Goal: Book appointment/travel/reservation

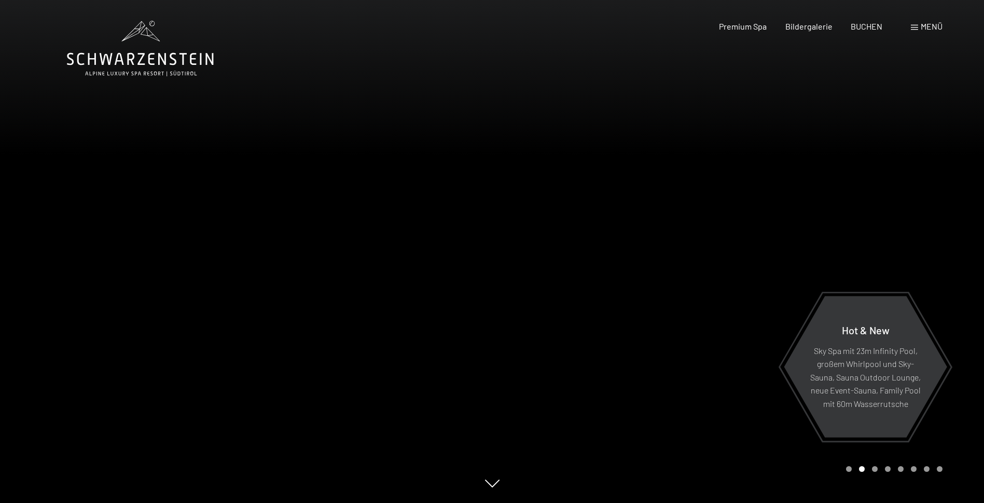
click at [915, 25] on span at bounding box center [914, 27] width 7 height 5
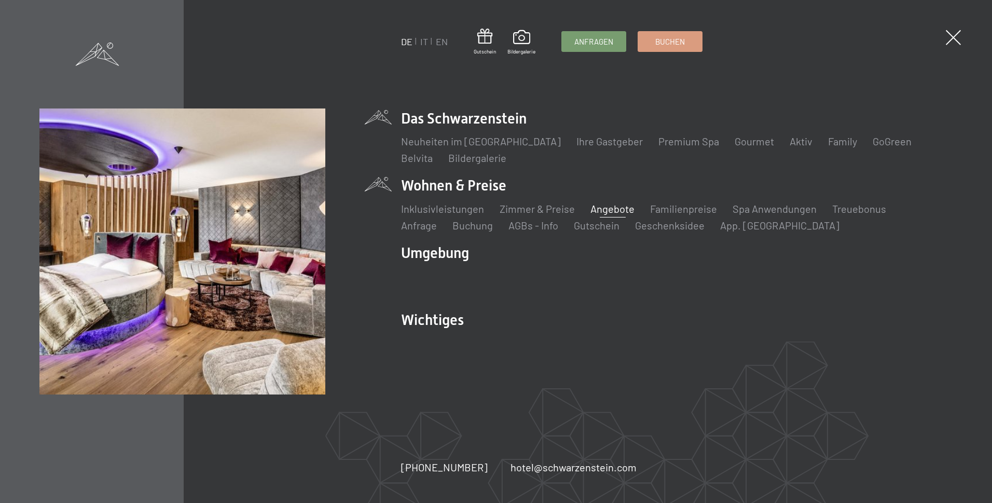
click at [606, 209] on link "Angebote" at bounding box center [612, 208] width 44 height 12
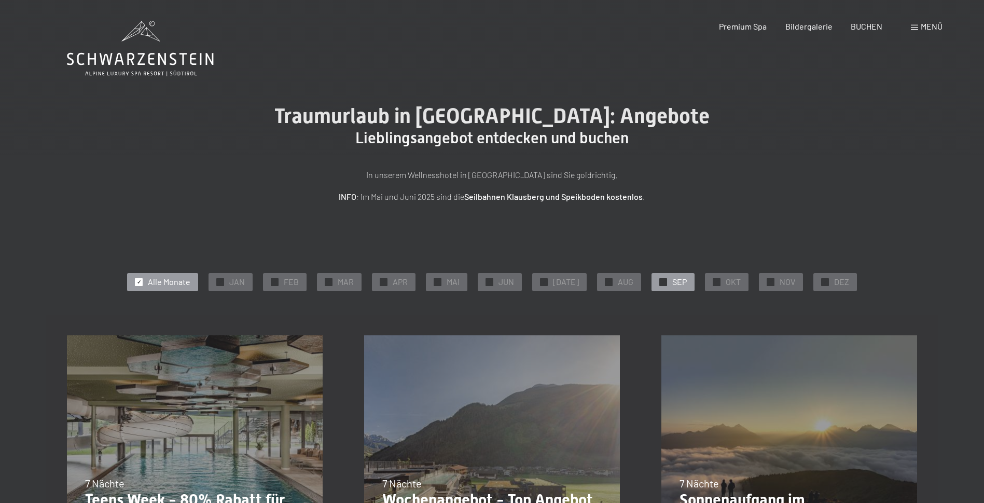
click at [672, 279] on span "SEP" at bounding box center [679, 281] width 15 height 11
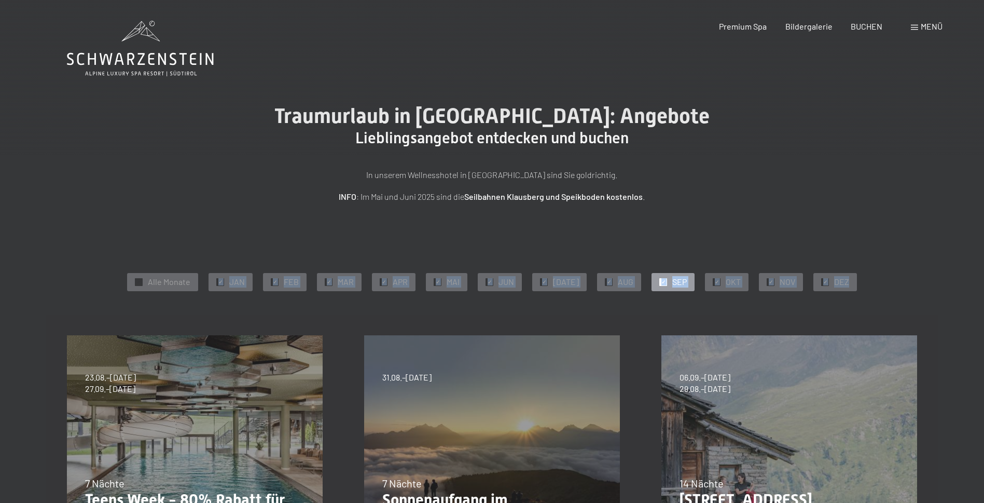
drag, startPoint x: 210, startPoint y: 310, endPoint x: 205, endPoint y: 285, distance: 25.9
drag, startPoint x: 405, startPoint y: 377, endPoint x: 423, endPoint y: 387, distance: 21.1
click at [407, 377] on span "31.08.–14.09.2025" at bounding box center [406, 376] width 49 height 11
click at [636, 436] on div "31.08.–14.09.2025 7 Nächte Sonnenaufgang im Ahrntal Details und Termine" at bounding box center [491, 462] width 297 height 297
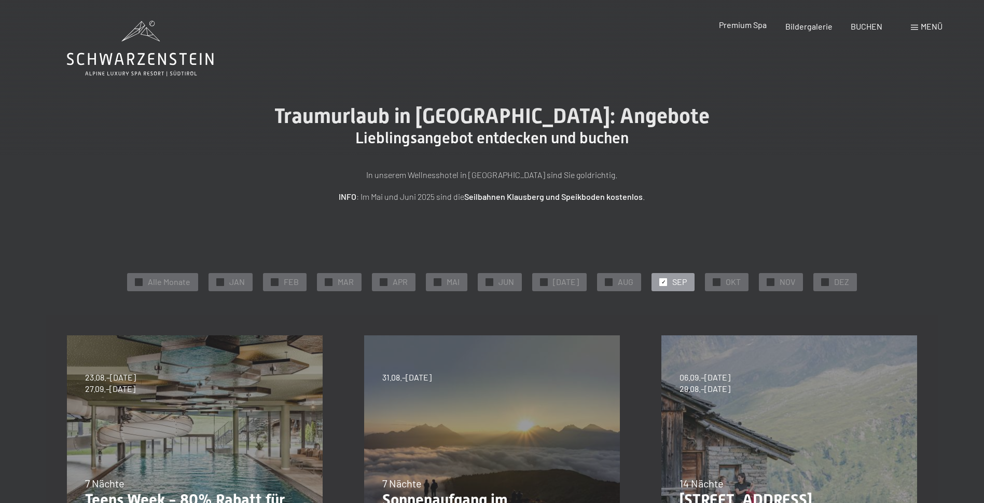
click at [748, 25] on span "Premium Spa" at bounding box center [743, 25] width 48 height 10
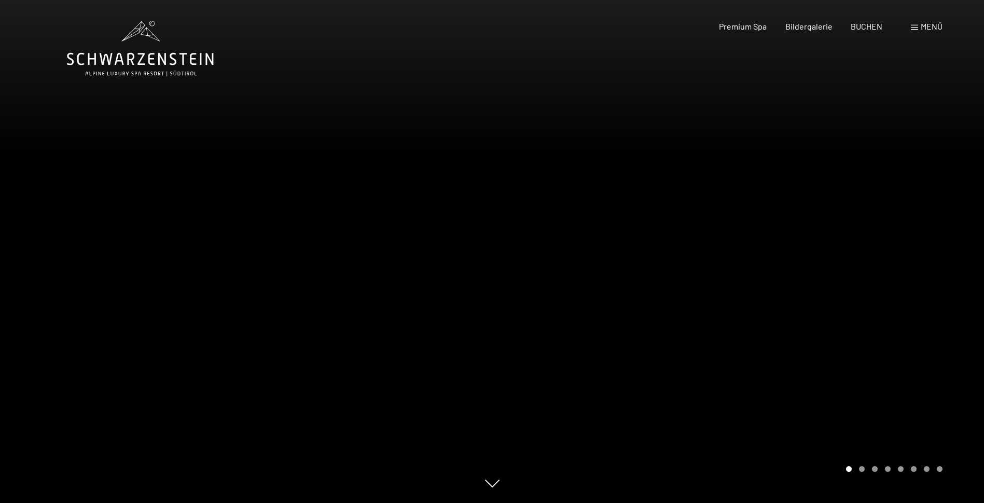
click at [923, 25] on span "Menü" at bounding box center [932, 26] width 22 height 10
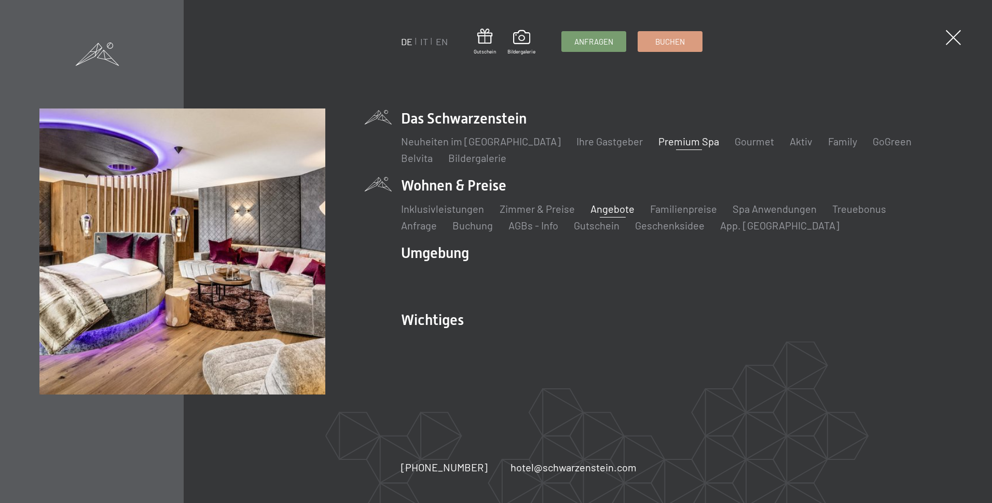
click at [609, 209] on link "Angebote" at bounding box center [612, 208] width 44 height 12
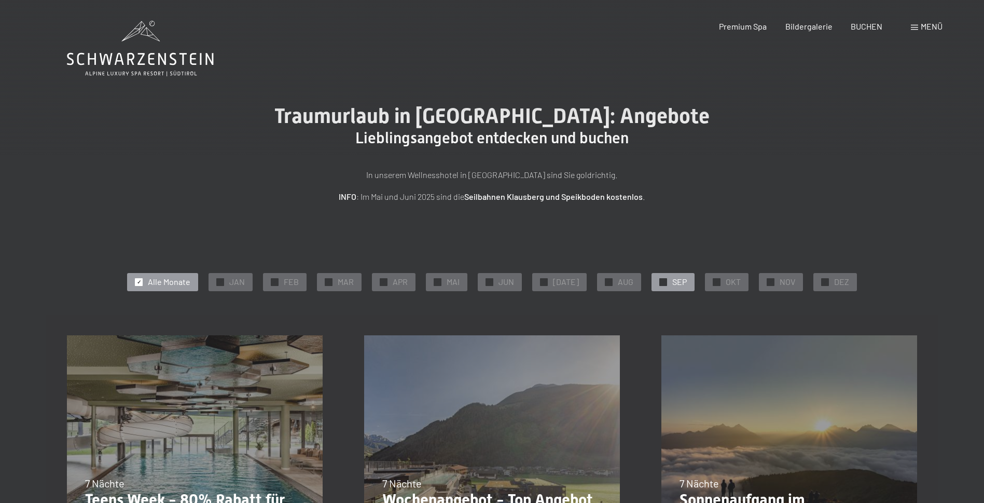
click at [663, 281] on div "✓ SEP" at bounding box center [672, 282] width 43 height 18
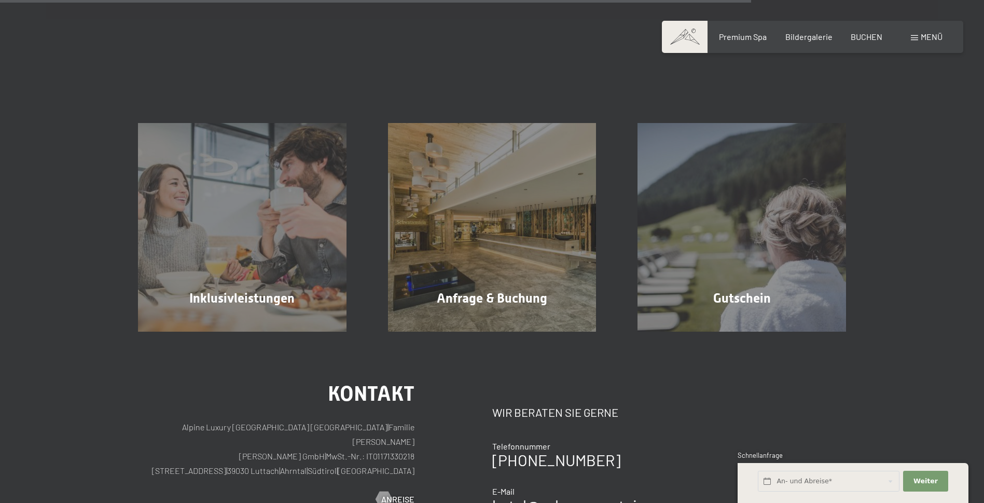
scroll to position [440, 0]
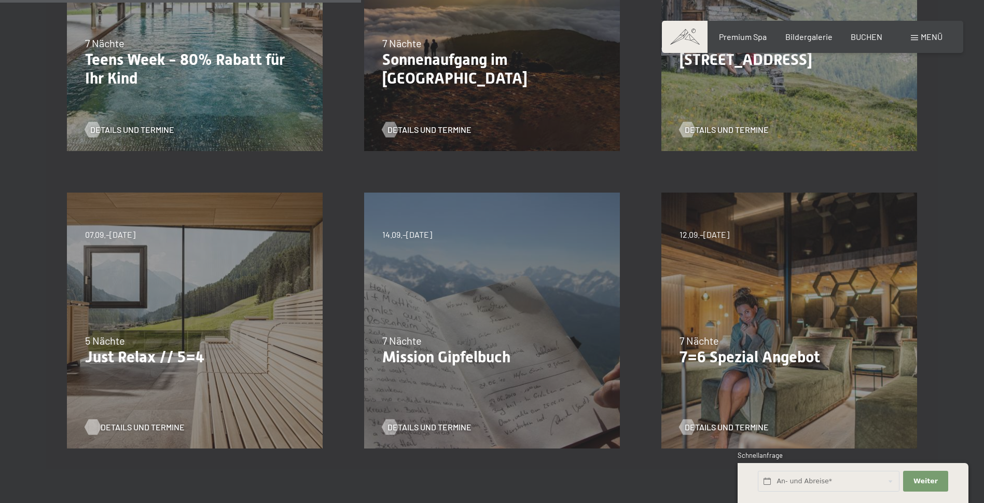
click at [116, 426] on span "Details und Termine" at bounding box center [143, 426] width 84 height 11
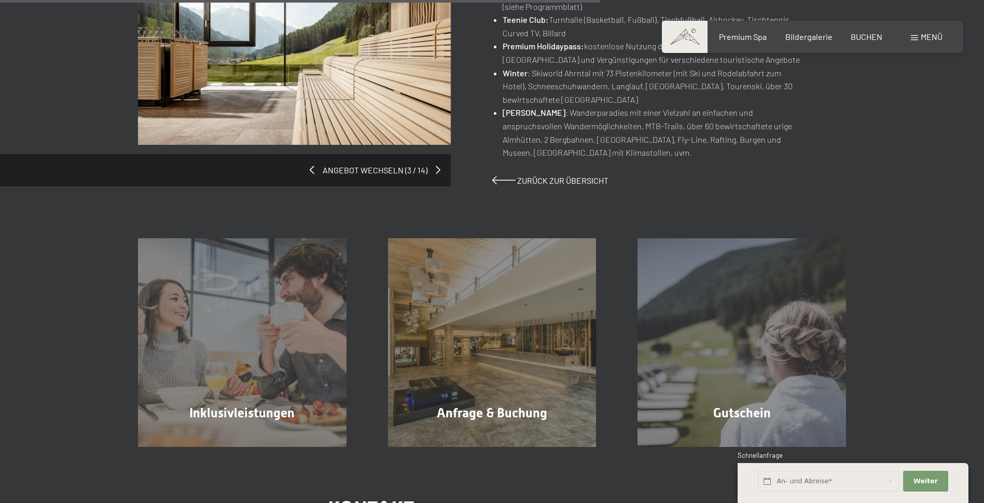
scroll to position [784, 0]
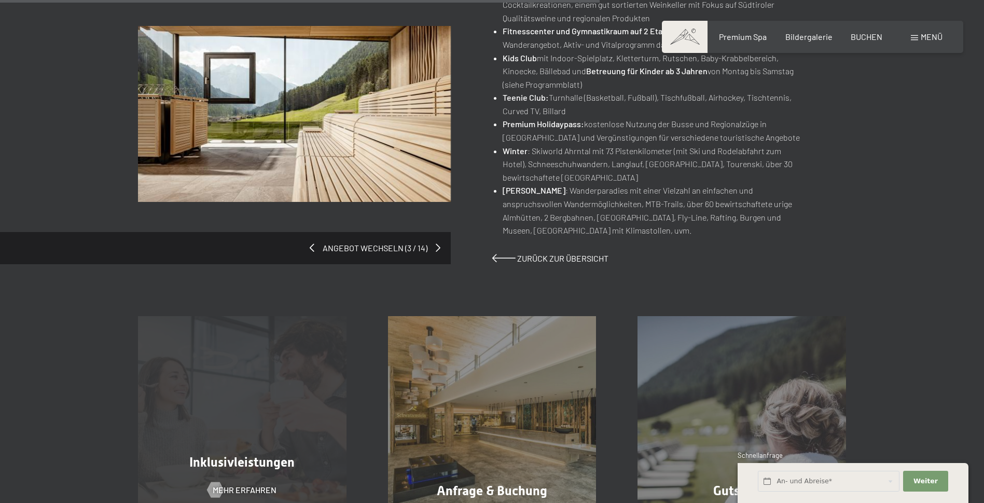
click at [231, 422] on div "Inklusivleistungen Mehr erfahren" at bounding box center [242, 420] width 250 height 209
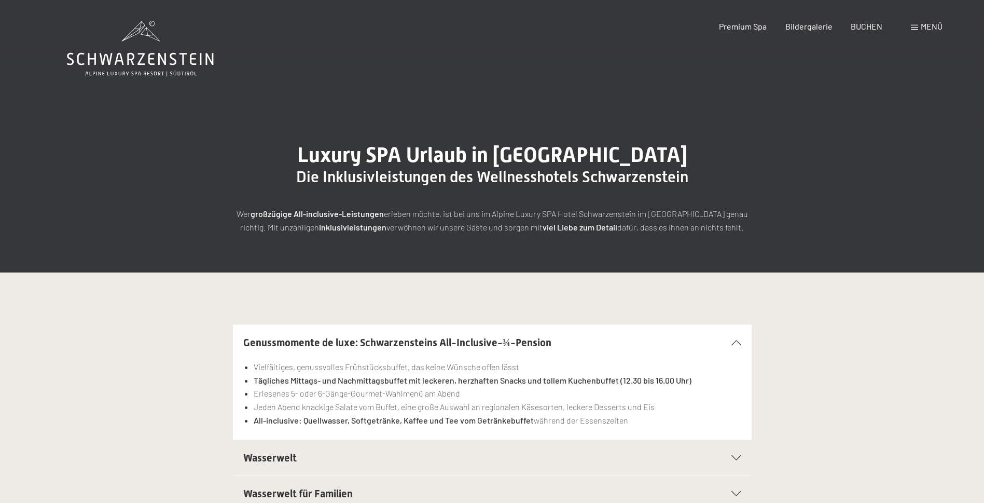
click at [735, 457] on icon at bounding box center [736, 457] width 10 height 5
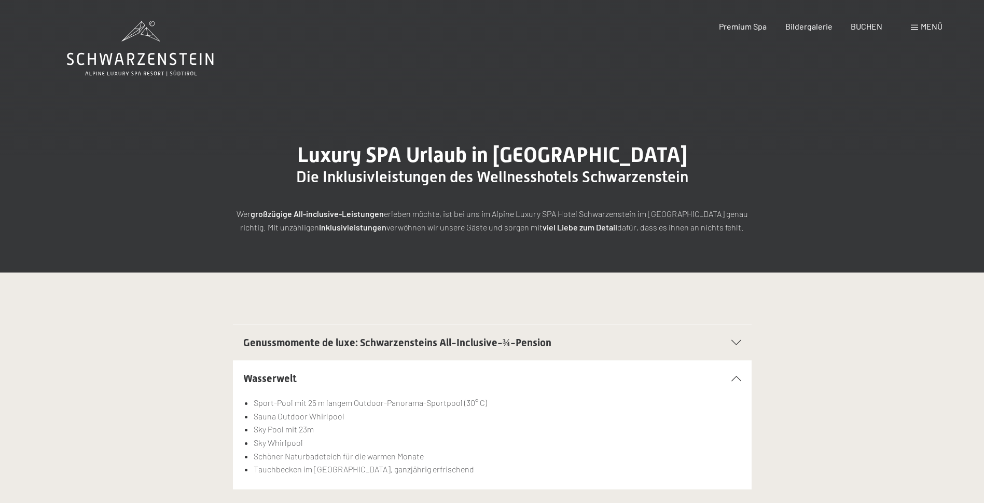
click at [733, 379] on icon at bounding box center [736, 378] width 10 height 5
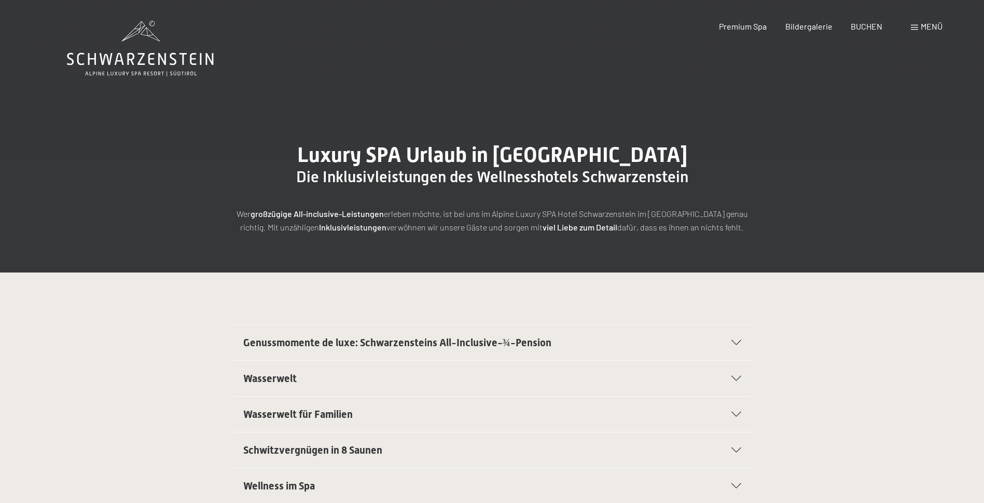
click at [340, 450] on span "Schwitzvergnügen in 8 Saunen" at bounding box center [312, 449] width 139 height 12
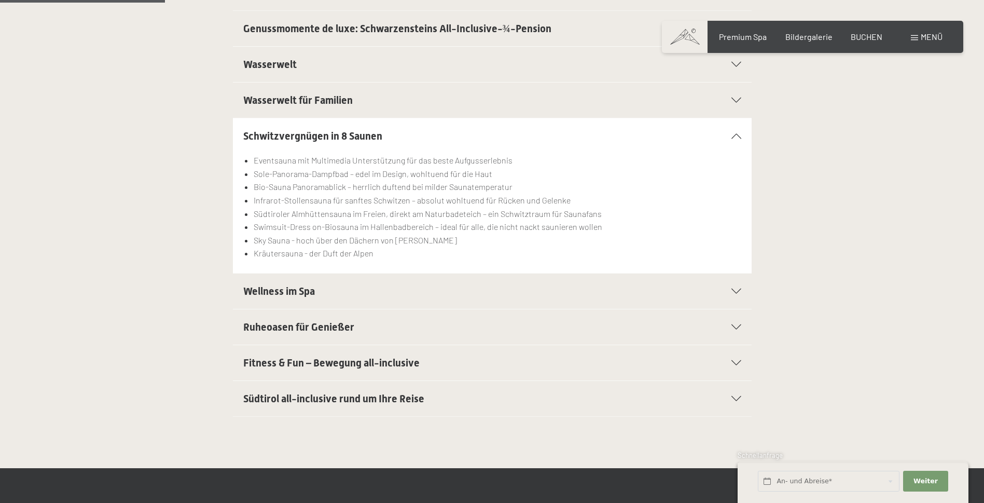
scroll to position [376, 0]
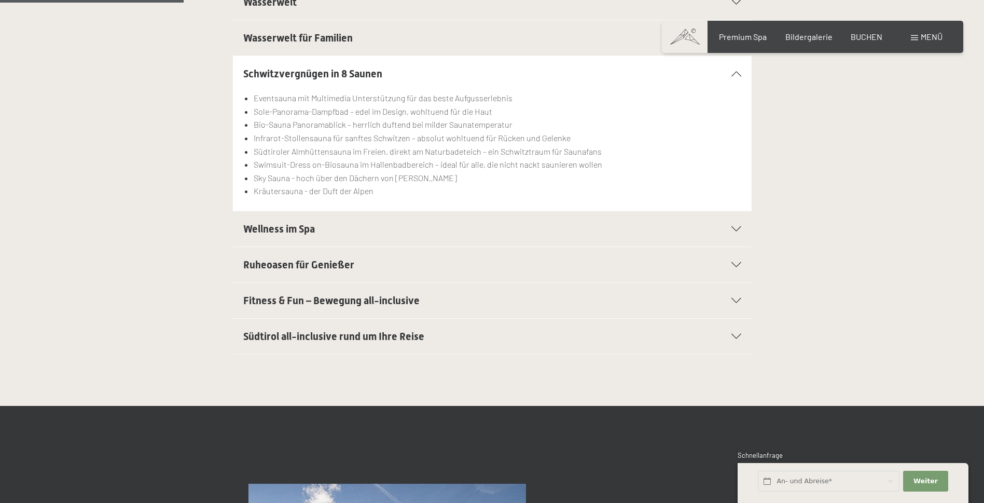
click at [349, 298] on span "Fitness & Fun – Bewegung all-inclusive" at bounding box center [331, 300] width 176 height 12
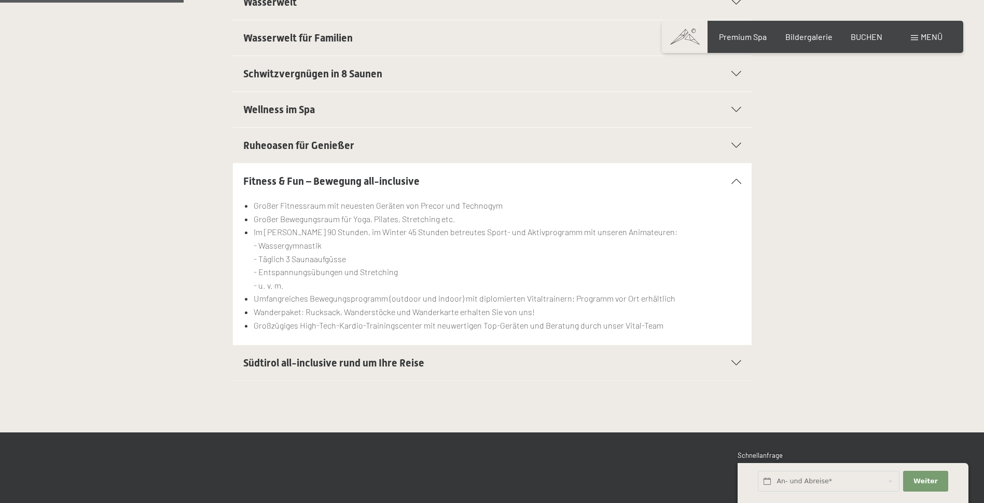
click at [384, 360] on span "Südtirol all-inclusive rund um Ihre Reise" at bounding box center [333, 362] width 181 height 12
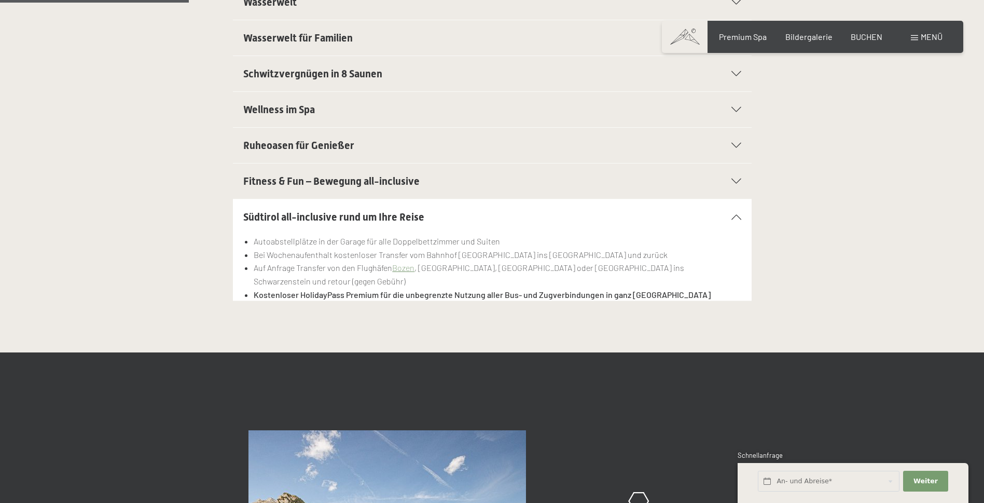
click at [919, 34] on div "Menü" at bounding box center [927, 36] width 32 height 11
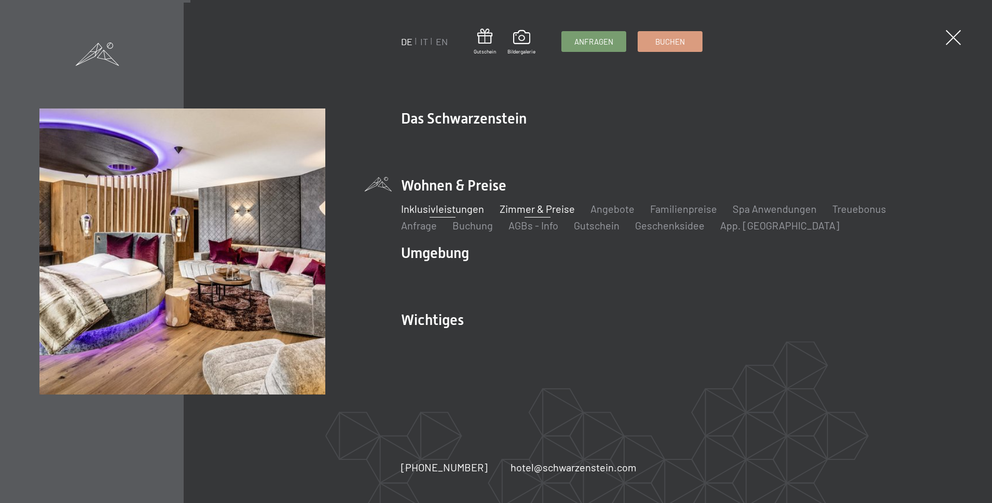
click at [532, 210] on link "Zimmer & Preise" at bounding box center [536, 208] width 75 height 12
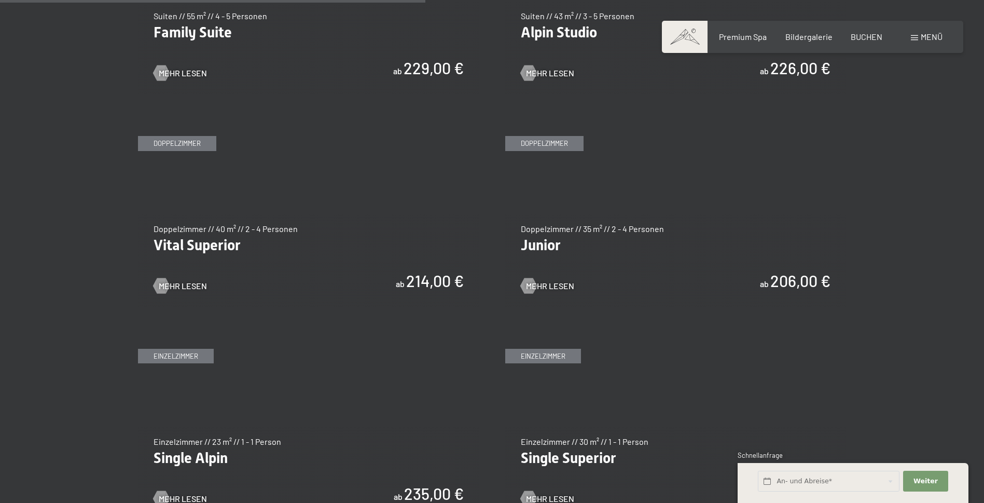
scroll to position [1421, 0]
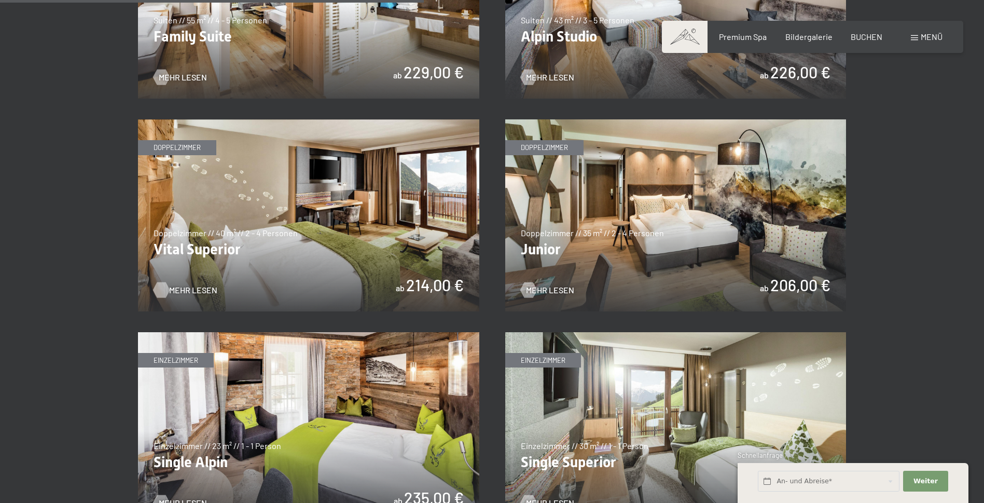
click at [205, 285] on span "Mehr Lesen" at bounding box center [193, 289] width 48 height 11
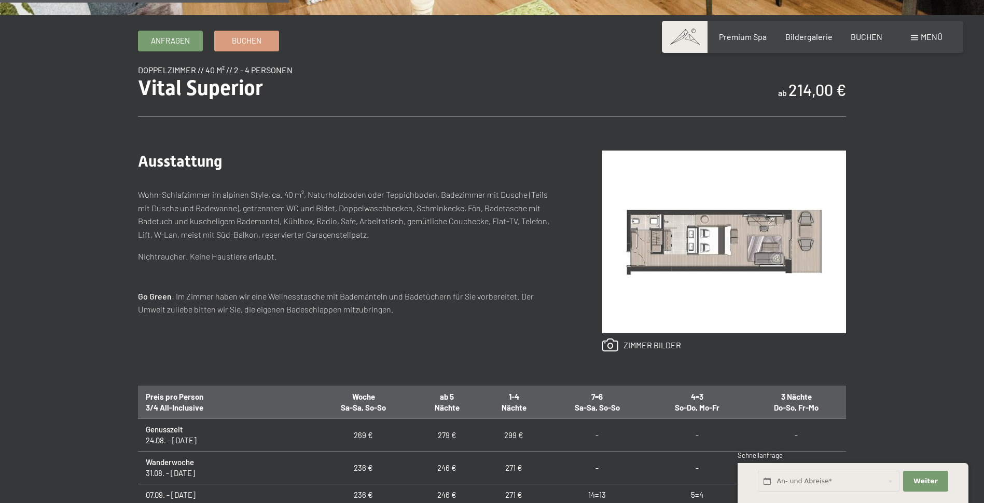
scroll to position [348, 0]
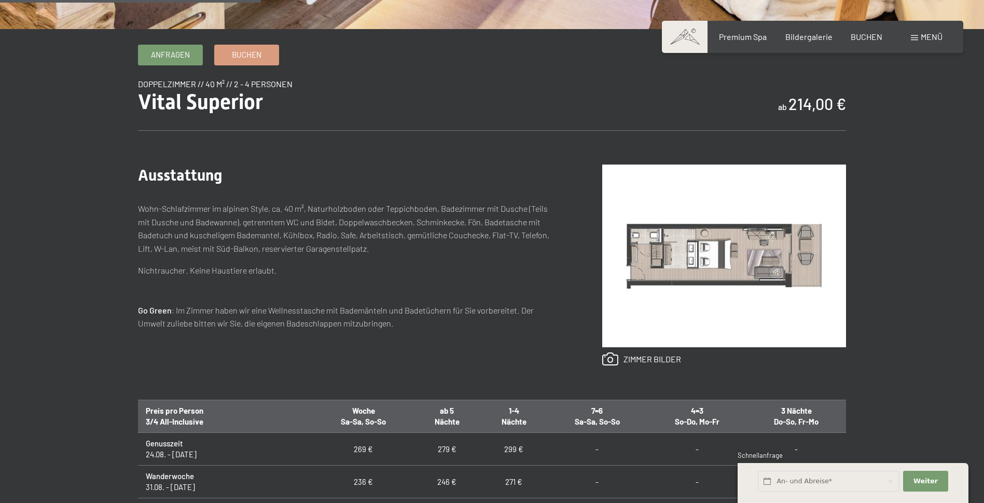
drag, startPoint x: 924, startPoint y: 225, endPoint x: 925, endPoint y: 237, distance: 12.0
click at [925, 237] on div "Anfragen Buchen Doppelzimmer // 40 m² // 2 - 4 Personen Vital Superior ab 214,0…" at bounding box center [492, 382] width 984 height 675
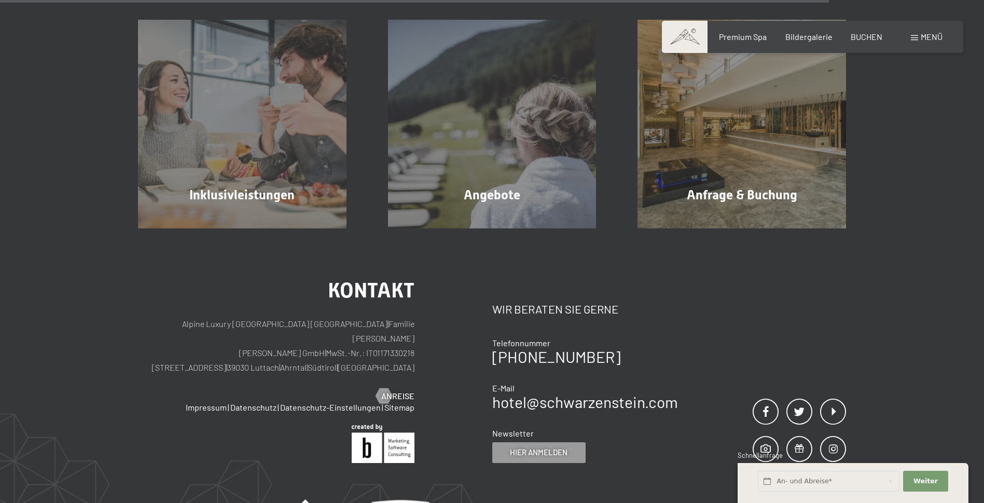
scroll to position [1128, 0]
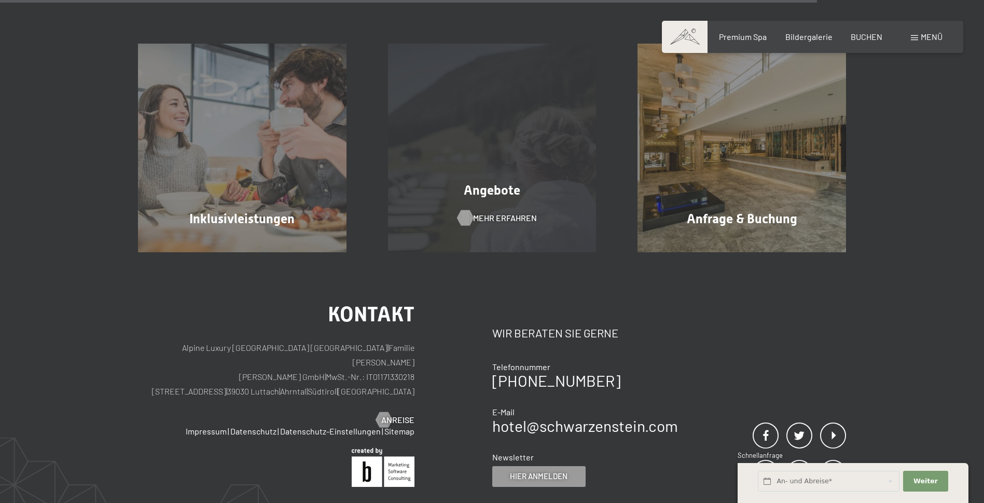
click at [505, 218] on span "Mehr erfahren" at bounding box center [505, 217] width 64 height 11
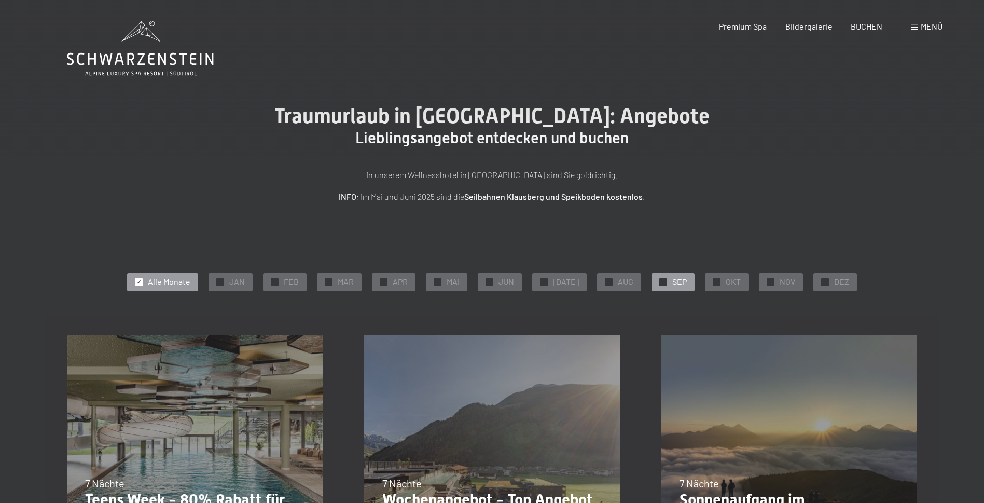
click at [663, 280] on div "✓ SEP" at bounding box center [672, 282] width 43 height 18
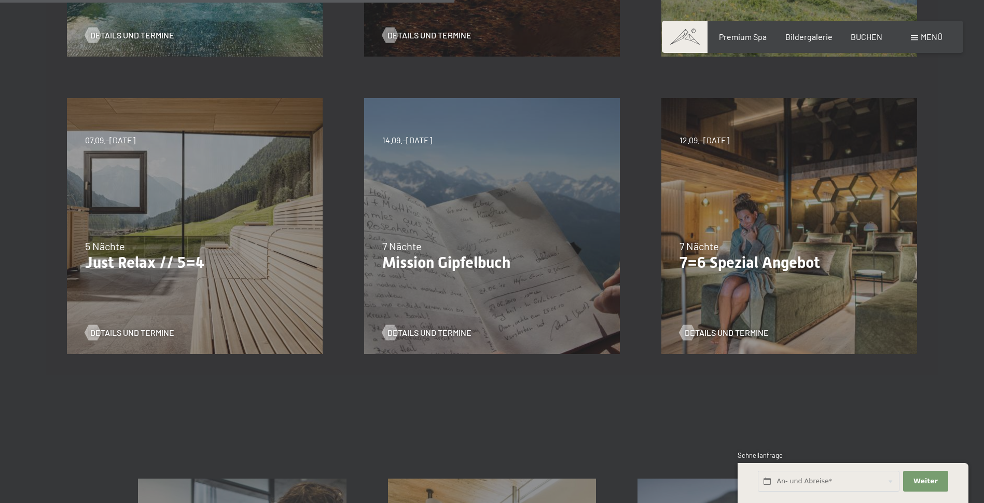
scroll to position [533, 0]
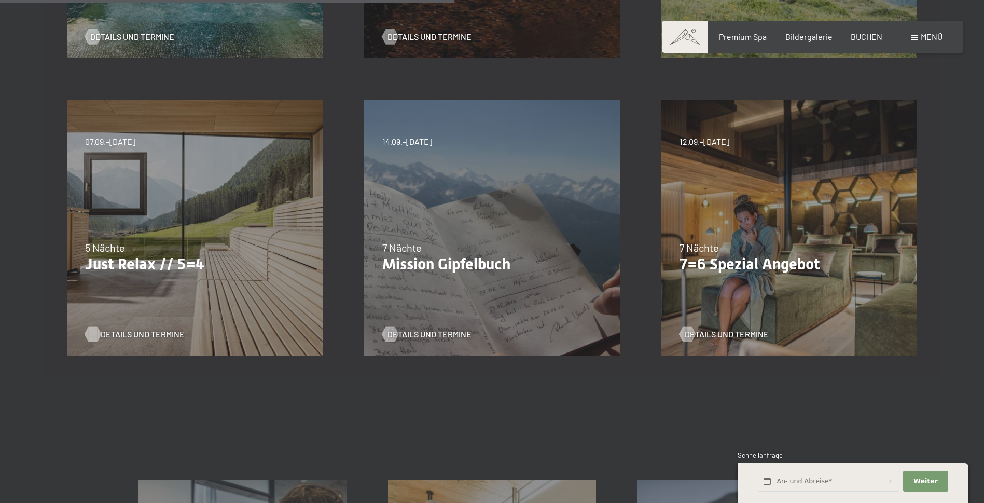
click at [114, 331] on span "Details und Termine" at bounding box center [143, 333] width 84 height 11
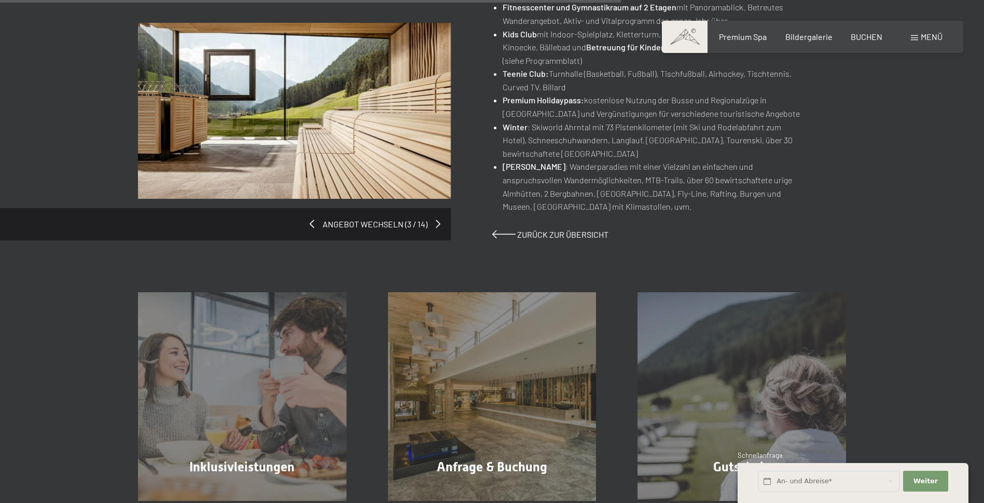
scroll to position [812, 0]
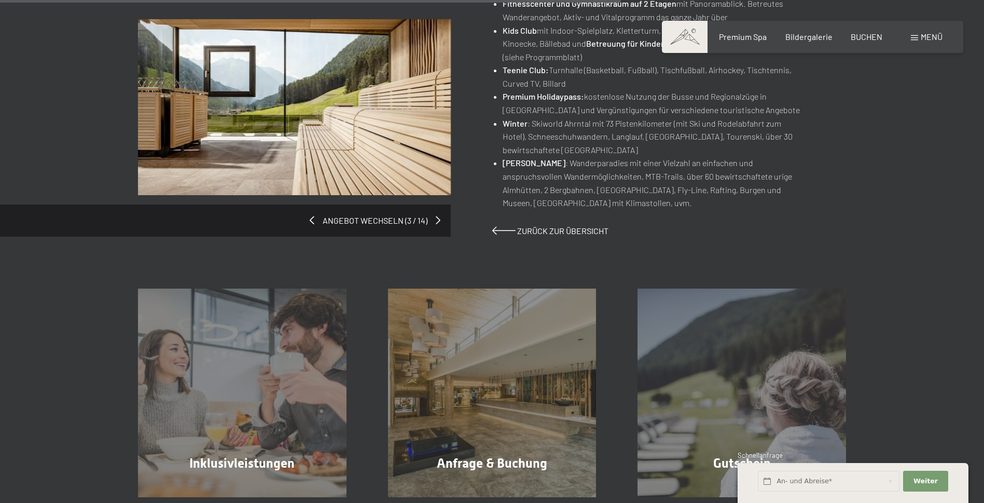
click at [384, 217] on div "Angebot wechseln (3 / 14)" at bounding box center [315, 127] width 354 height 217
click at [310, 220] on span at bounding box center [310, 220] width 5 height 8
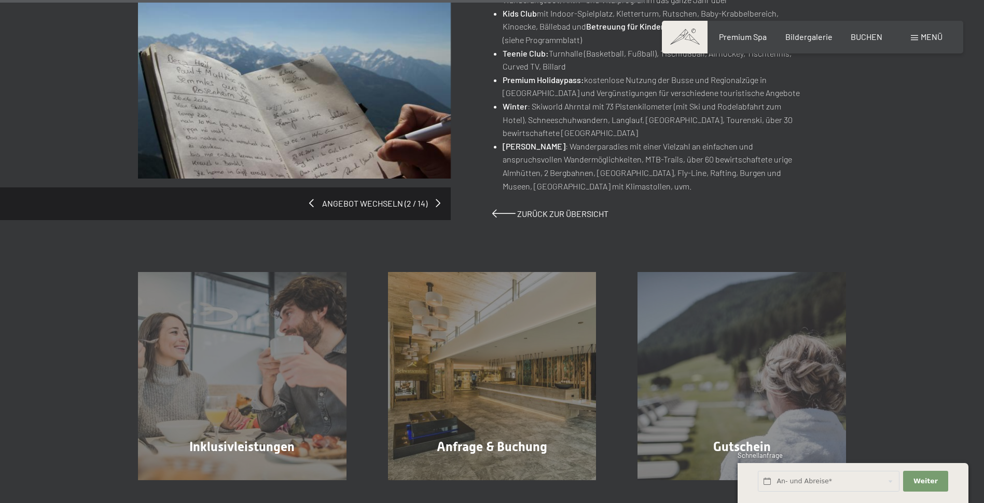
scroll to position [812, 0]
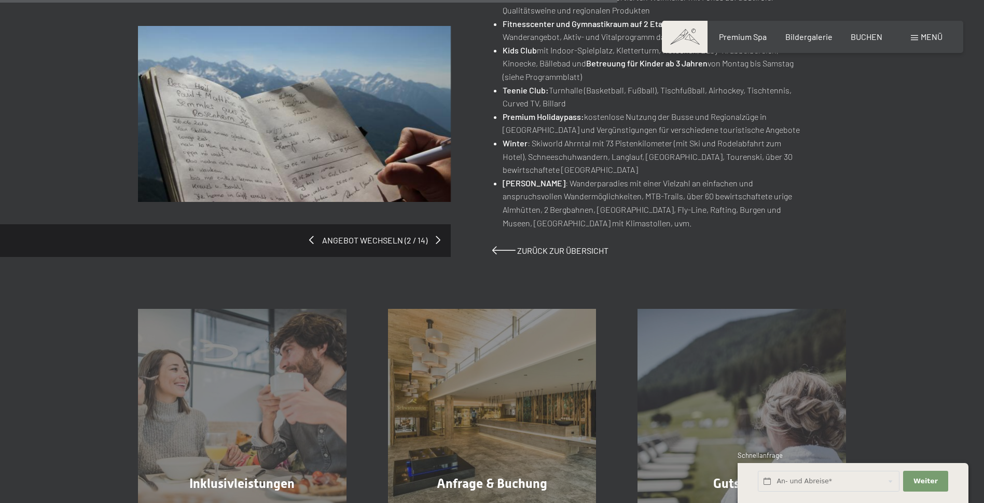
click at [365, 228] on div "Angebot wechseln (2 / 14)" at bounding box center [315, 134] width 354 height 217
click at [309, 235] on span at bounding box center [310, 239] width 5 height 8
